Goal: Task Accomplishment & Management: Use online tool/utility

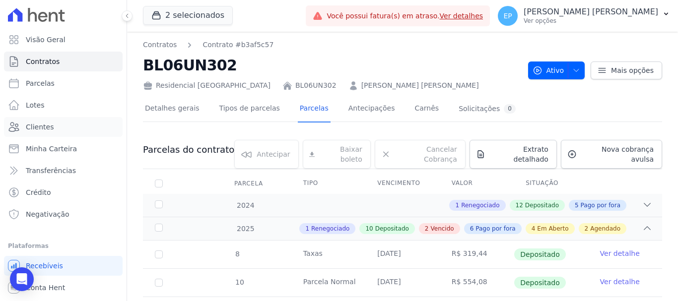
scroll to position [596, 0]
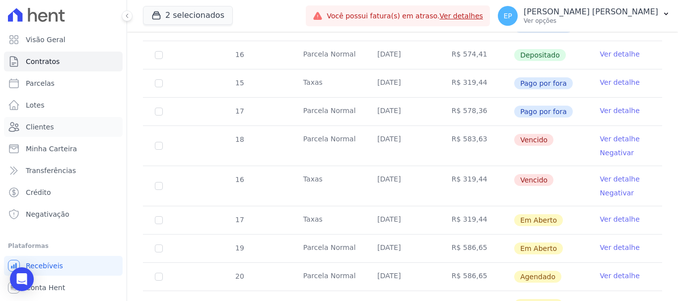
click at [39, 130] on span "Clientes" at bounding box center [40, 127] width 28 height 10
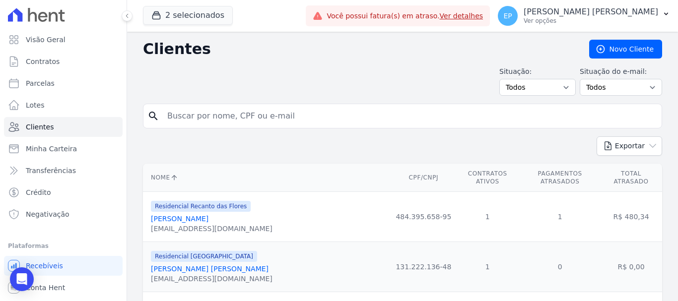
click at [207, 118] on input "search" at bounding box center [409, 116] width 496 height 20
type input "julia v"
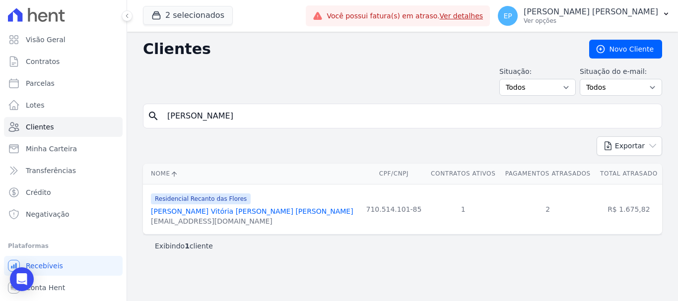
click at [218, 210] on link "Julia Vitória Vieira Da Silva" at bounding box center [252, 211] width 203 height 8
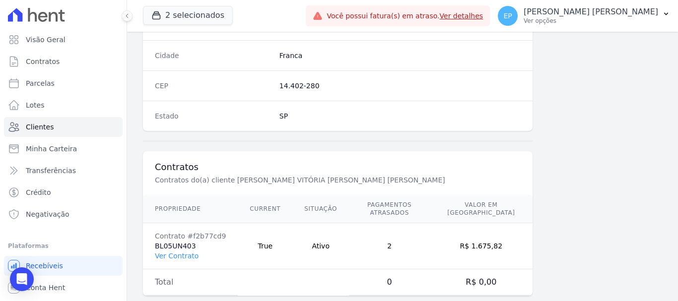
scroll to position [627, 0]
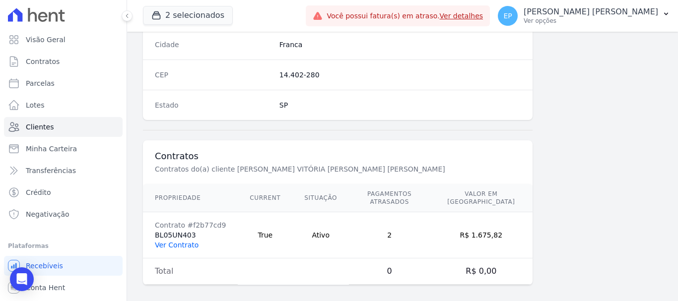
click at [173, 241] on link "Ver Contrato" at bounding box center [177, 245] width 44 height 8
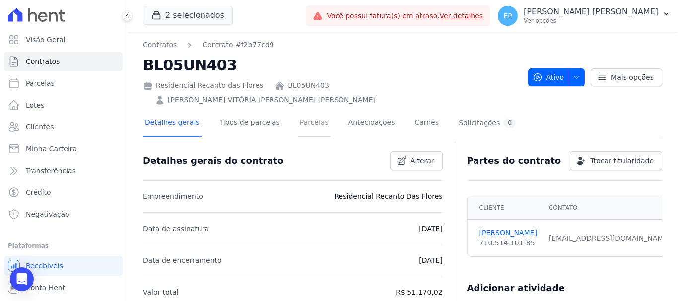
click at [302, 111] on link "Parcelas" at bounding box center [314, 124] width 33 height 26
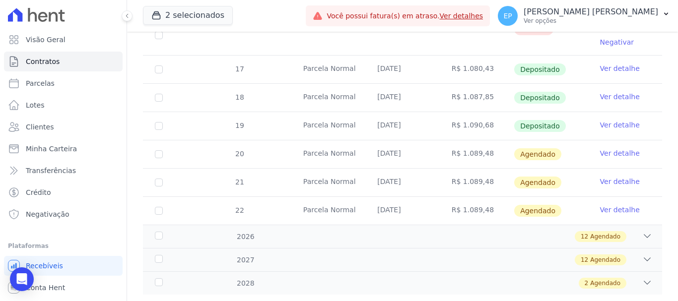
scroll to position [382, 0]
click at [609, 147] on link "Ver detalhe" at bounding box center [620, 152] width 40 height 10
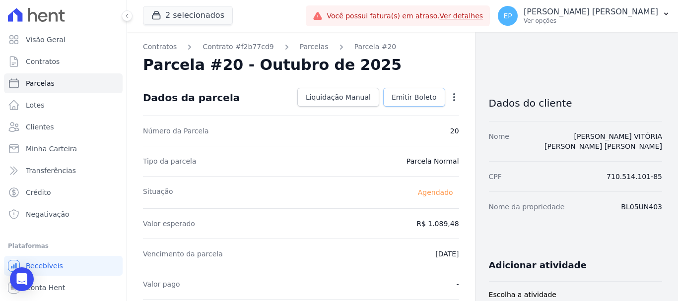
click at [411, 97] on span "Emitir Boleto" at bounding box center [414, 97] width 45 height 10
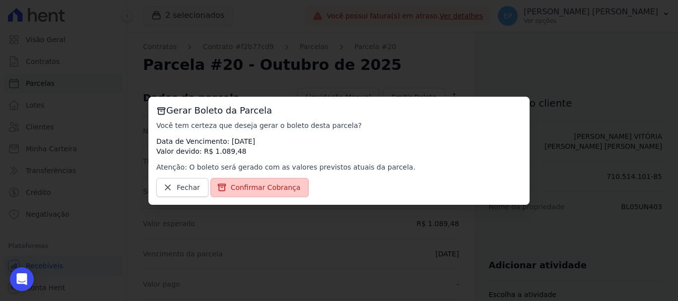
click at [243, 189] on span "Confirmar Cobrança" at bounding box center [266, 188] width 70 height 10
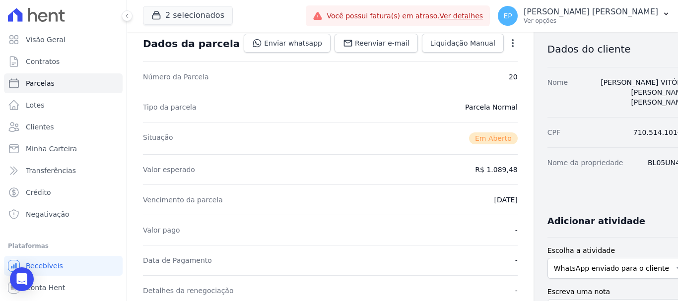
scroll to position [199, 0]
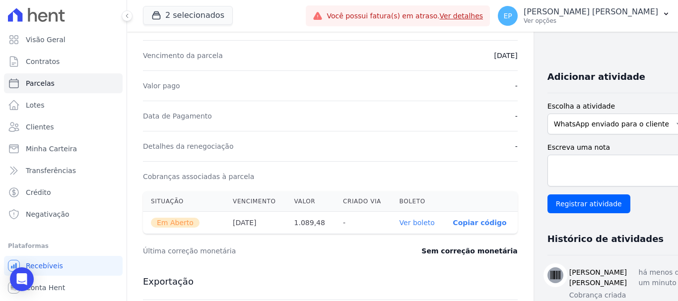
click at [400, 225] on link "Ver boleto" at bounding box center [417, 223] width 35 height 8
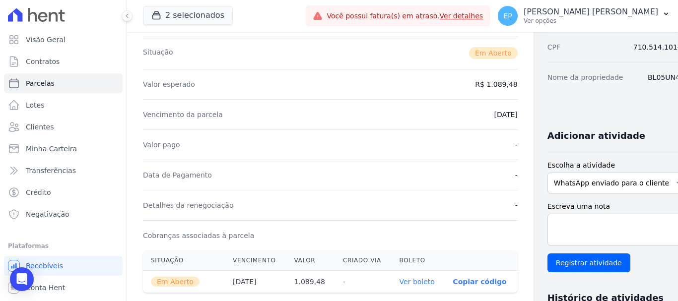
scroll to position [0, 0]
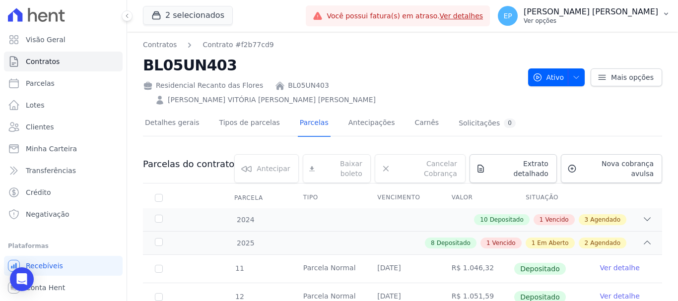
click at [641, 21] on p "Ver opções" at bounding box center [591, 21] width 135 height 8
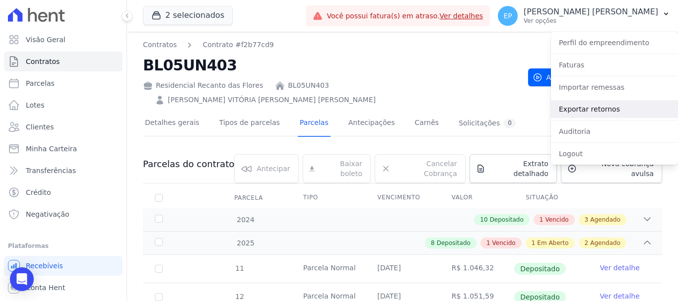
click at [571, 109] on link "Exportar retornos" at bounding box center [614, 109] width 127 height 18
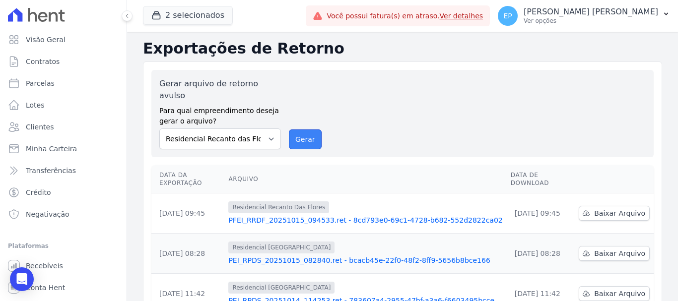
drag, startPoint x: 301, startPoint y: 124, endPoint x: 386, endPoint y: 75, distance: 98.0
click at [301, 130] on button "Gerar" at bounding box center [305, 140] width 33 height 20
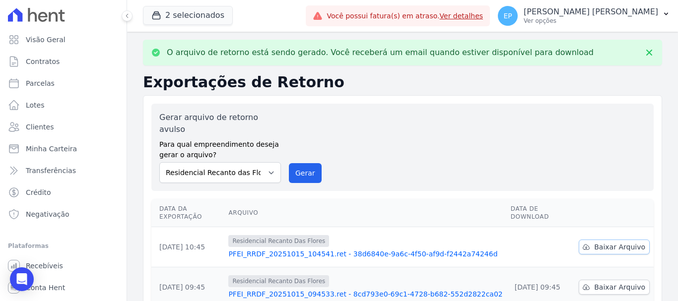
click at [618, 242] on span "Baixar Arquivo" at bounding box center [619, 247] width 51 height 10
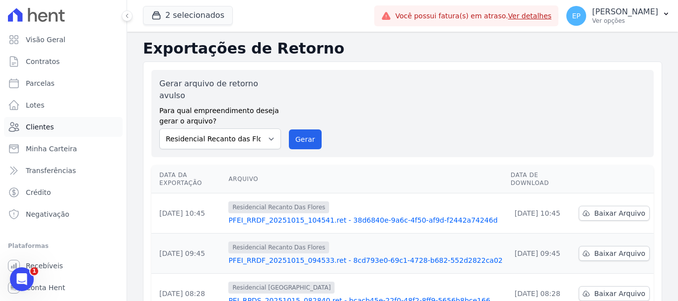
click at [30, 127] on span "Clientes" at bounding box center [40, 127] width 28 height 10
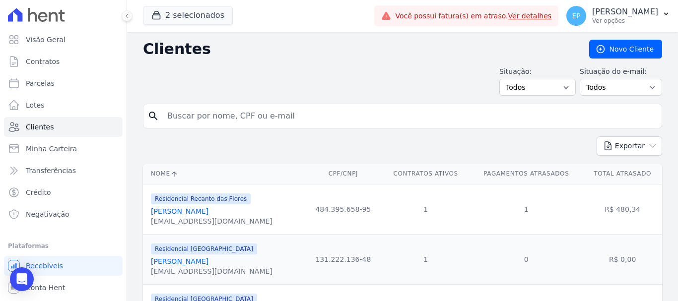
click at [205, 119] on input "search" at bounding box center [409, 116] width 496 height 20
type input "[PERSON_NAME]"
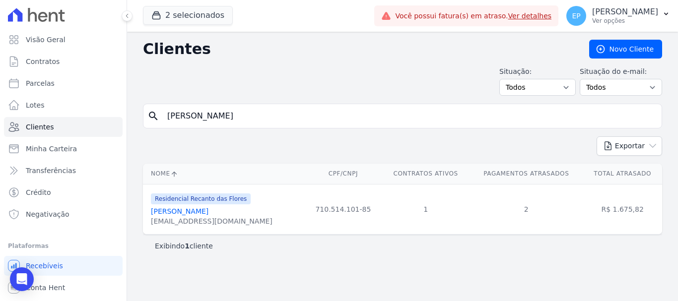
click at [202, 211] on link "[PERSON_NAME] Vitória [PERSON_NAME] [PERSON_NAME]" at bounding box center [180, 211] width 58 height 8
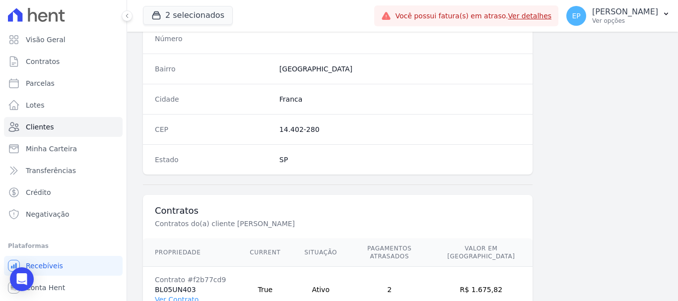
scroll to position [627, 0]
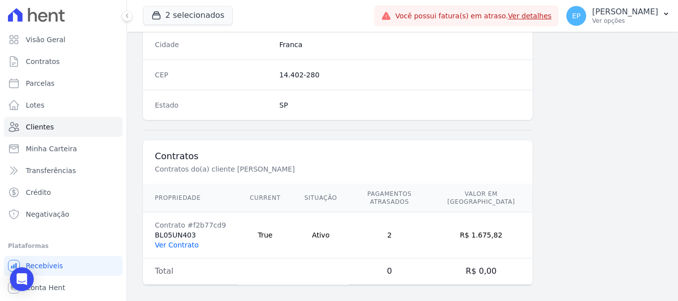
click at [182, 241] on link "Ver Contrato" at bounding box center [177, 245] width 44 height 8
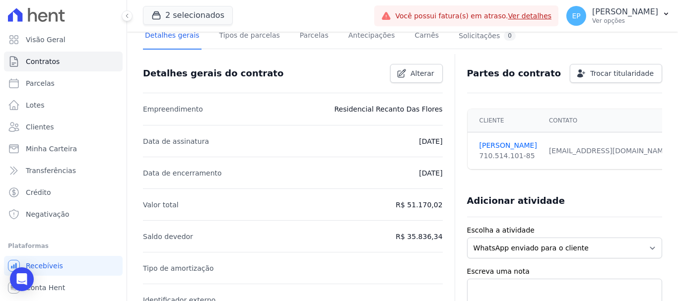
scroll to position [199, 0]
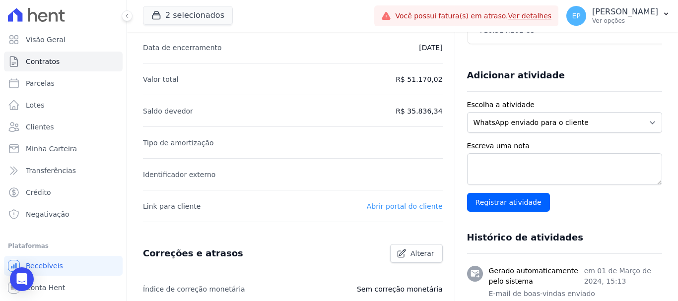
click at [397, 208] on link "Abrir portal do cliente" at bounding box center [405, 207] width 76 height 8
